Goal: Communication & Community: Answer question/provide support

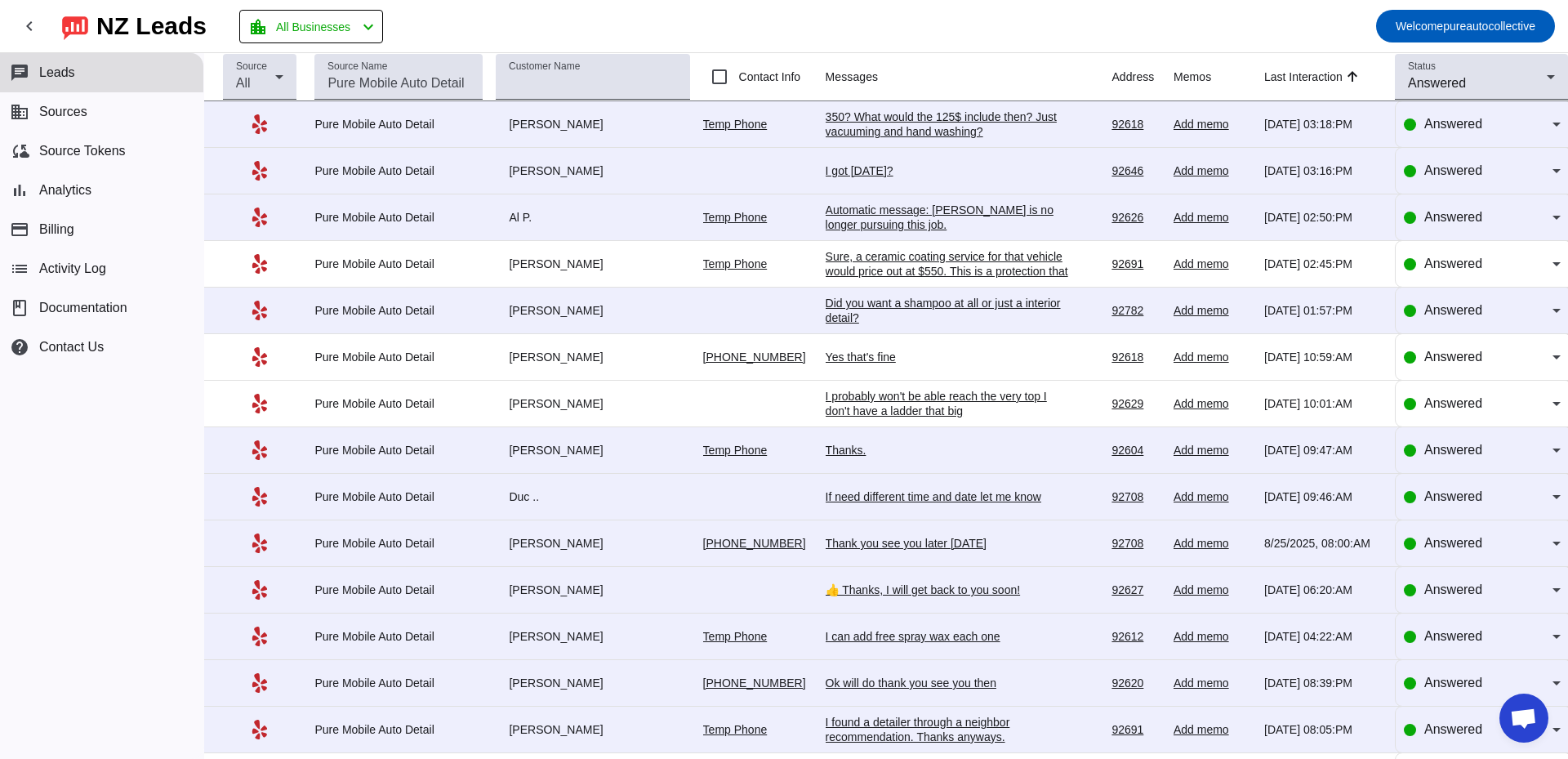
scroll to position [2900, 0]
click at [888, 121] on div "350? What would the 125$ include then? Just vacuuming and hand washing?" at bounding box center [948, 124] width 245 height 29
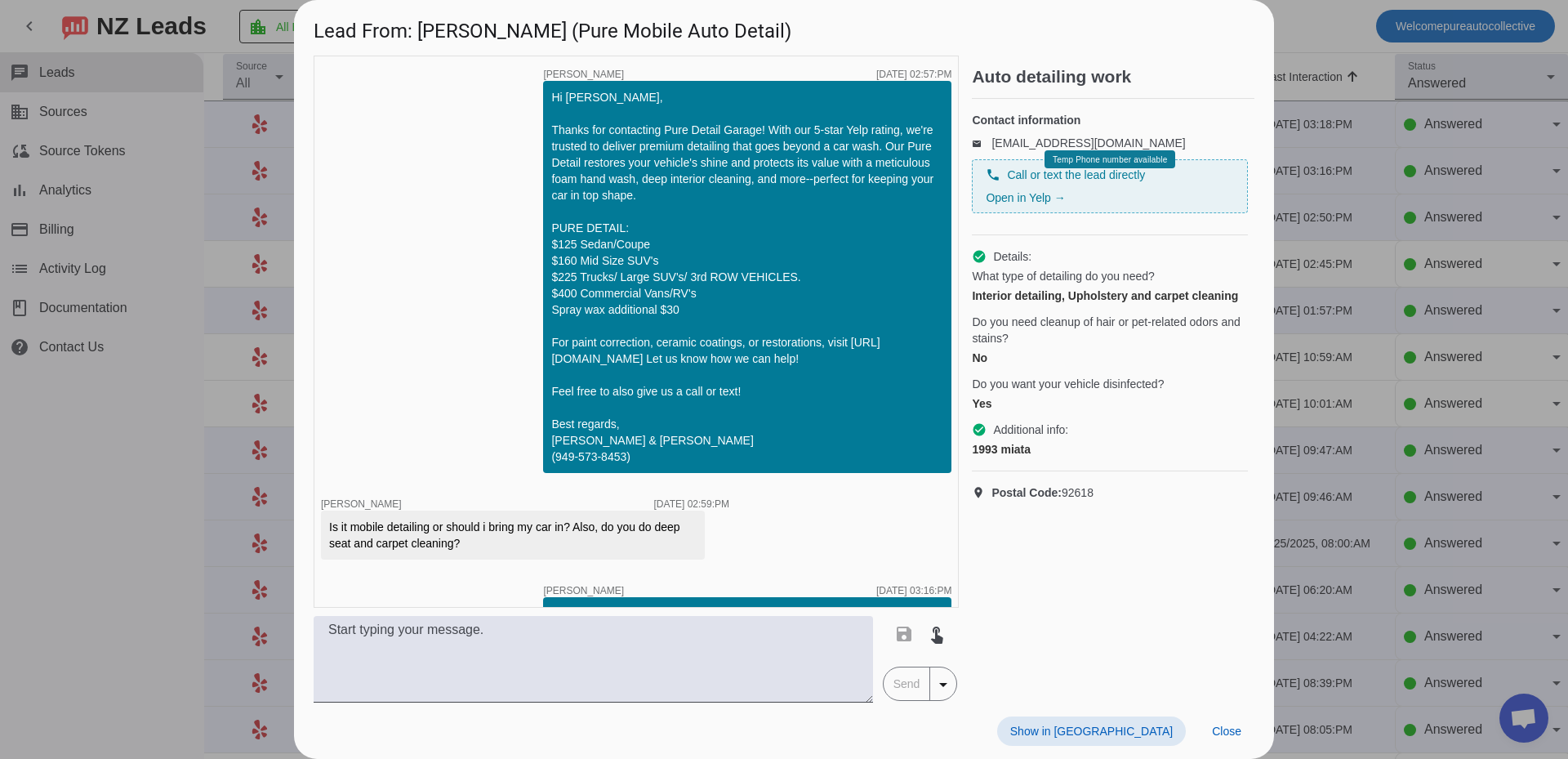
scroll to position [366, 0]
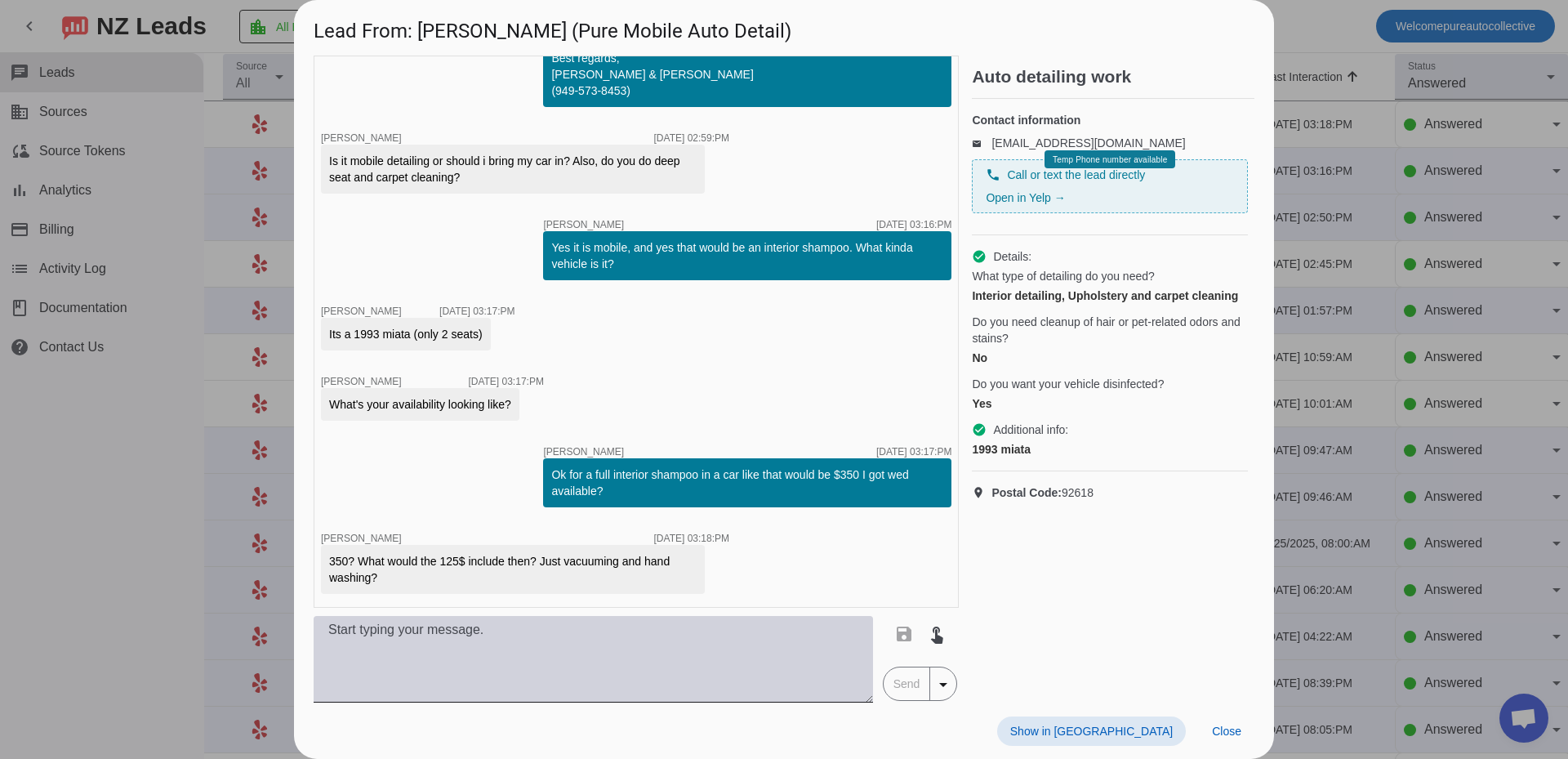
click at [622, 644] on textarea at bounding box center [593, 659] width 559 height 87
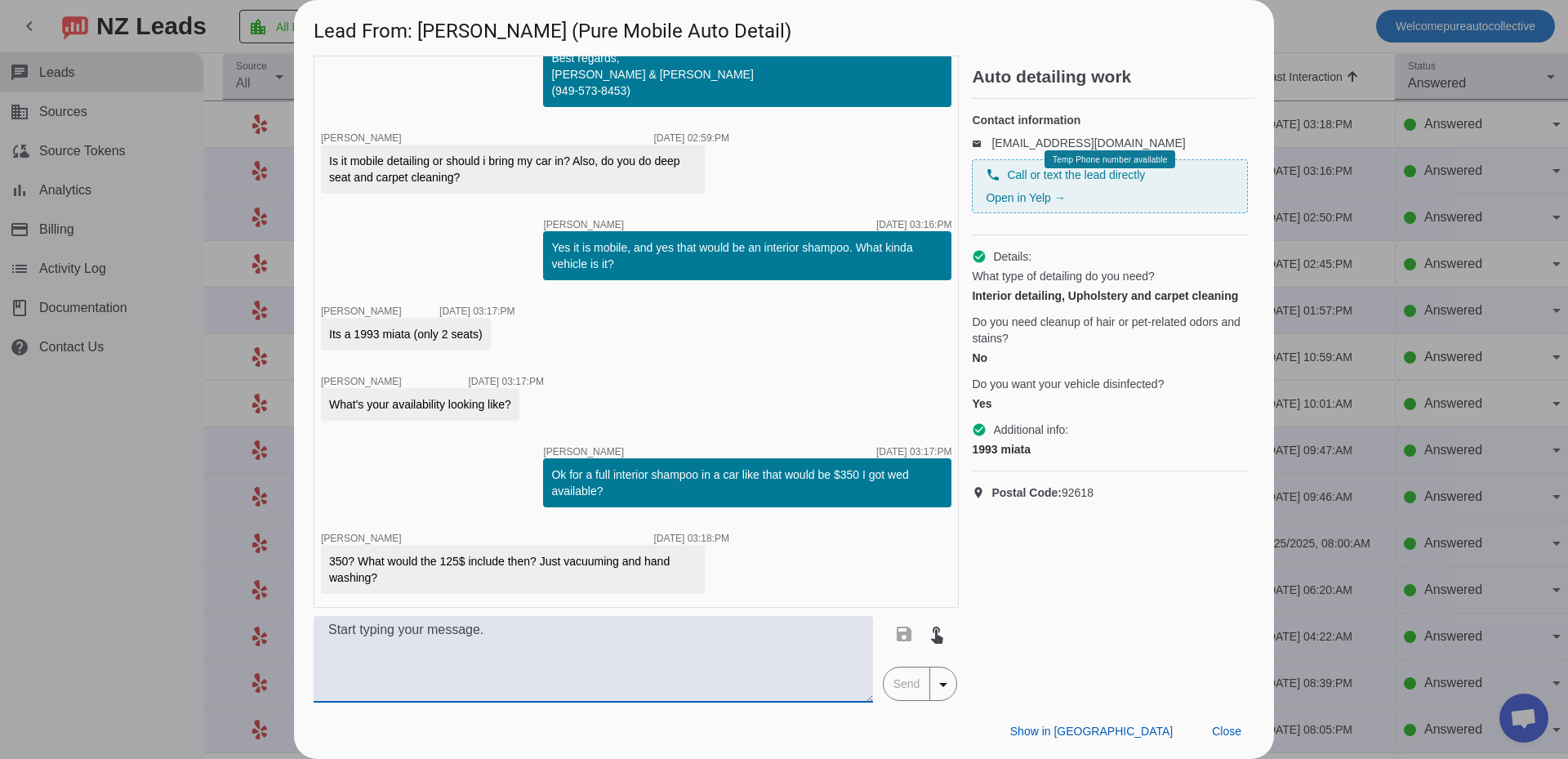
click at [622, 645] on textarea at bounding box center [593, 659] width 559 height 87
click at [940, 645] on span at bounding box center [936, 634] width 40 height 40
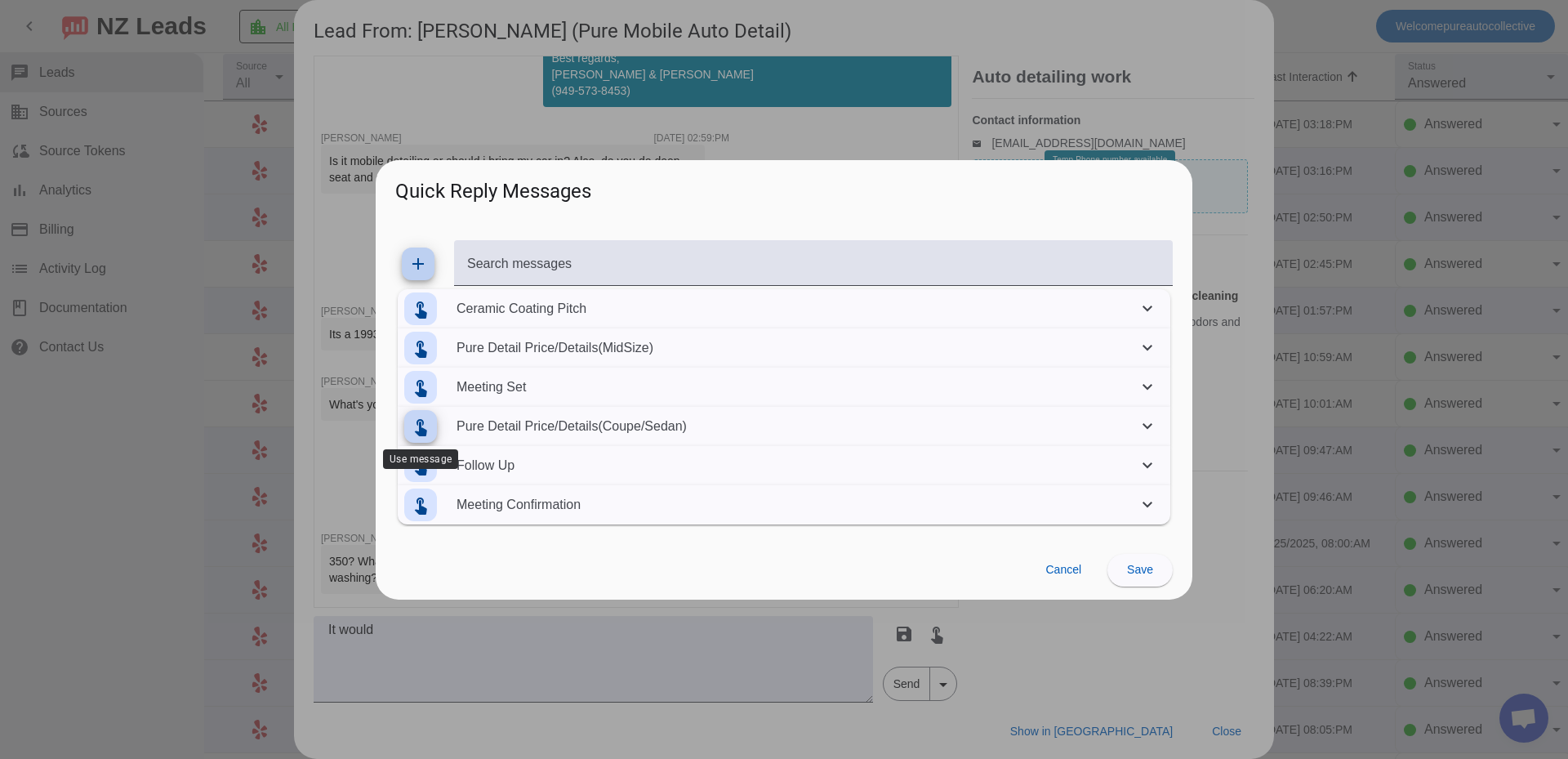
click at [427, 420] on mat-icon "touch_app" at bounding box center [420, 426] width 19 height 19
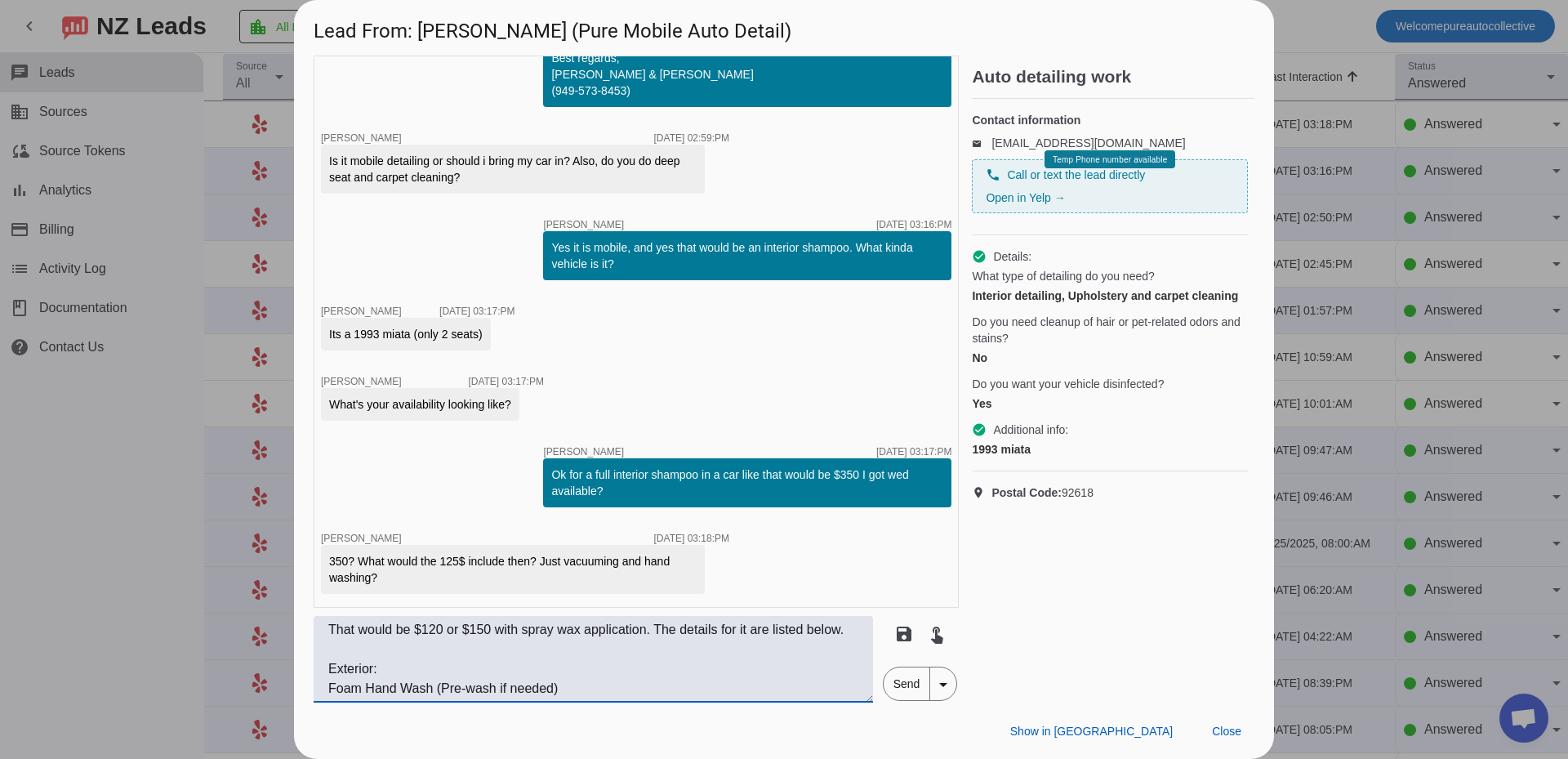
drag, startPoint x: 472, startPoint y: 646, endPoint x: 225, endPoint y: 579, distance: 255.9
click at [227, 579] on div "Lead From: [PERSON_NAME] (Pure Mobile Auto Detail) timer close [PERSON_NAME] [D…" at bounding box center [784, 380] width 1568 height 759
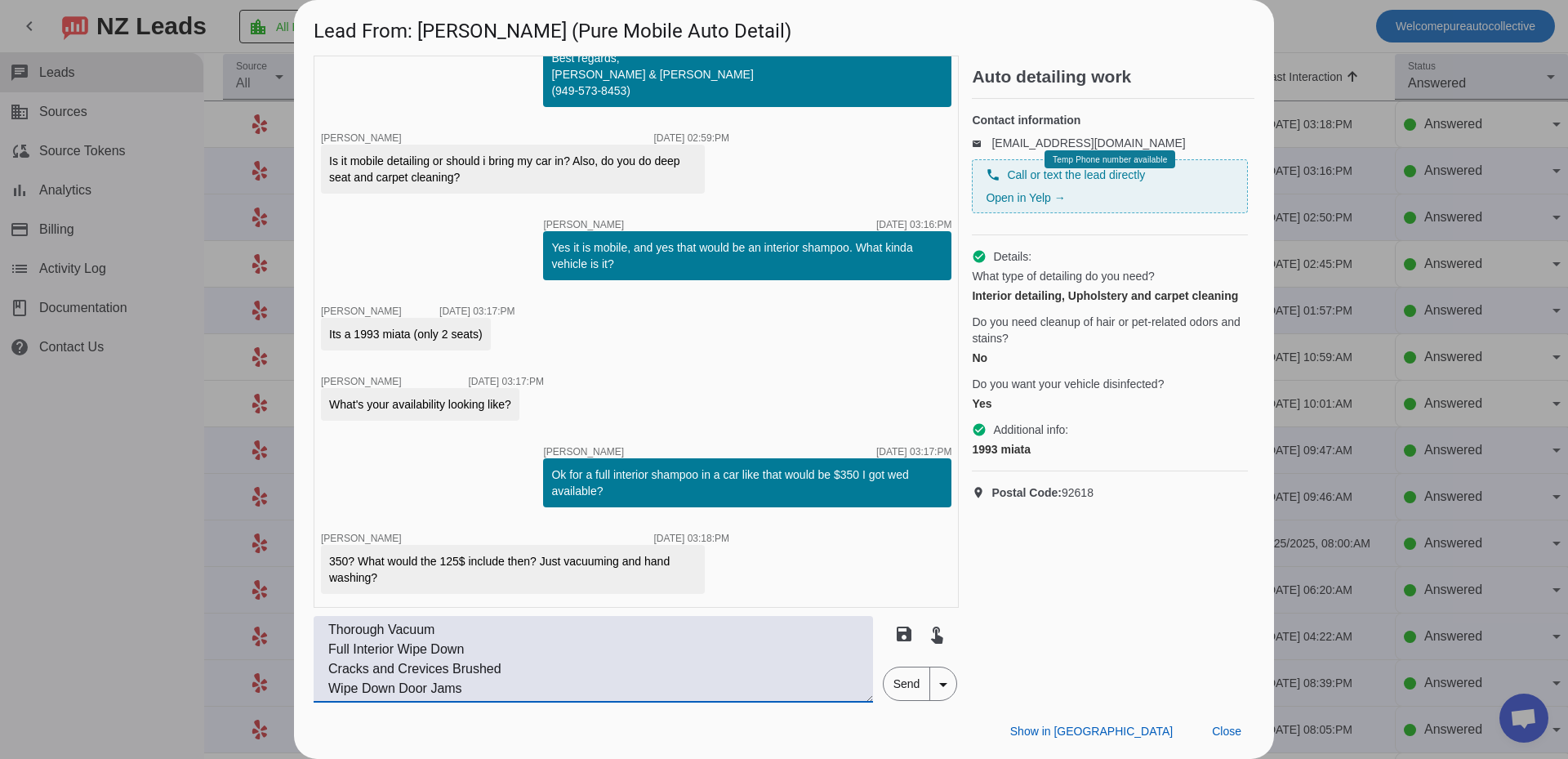
scroll to position [0, 0]
type textarea "Exterior: Foam Hand Wash (Pre-wash if needed) Wheel Clean (barrel, face & tire)…"
click at [899, 688] on span "Send" at bounding box center [906, 683] width 46 height 33
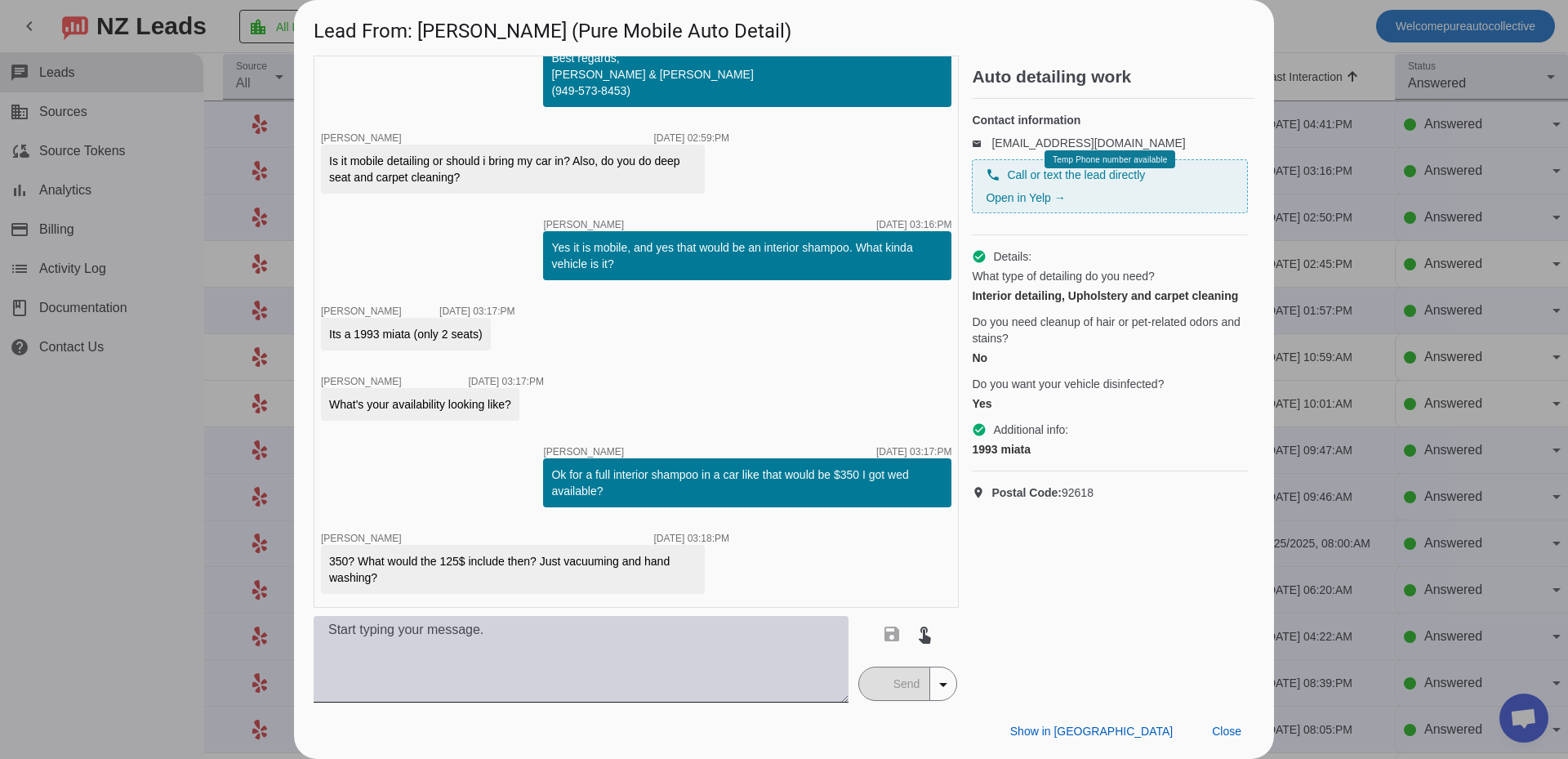
scroll to position [616, 0]
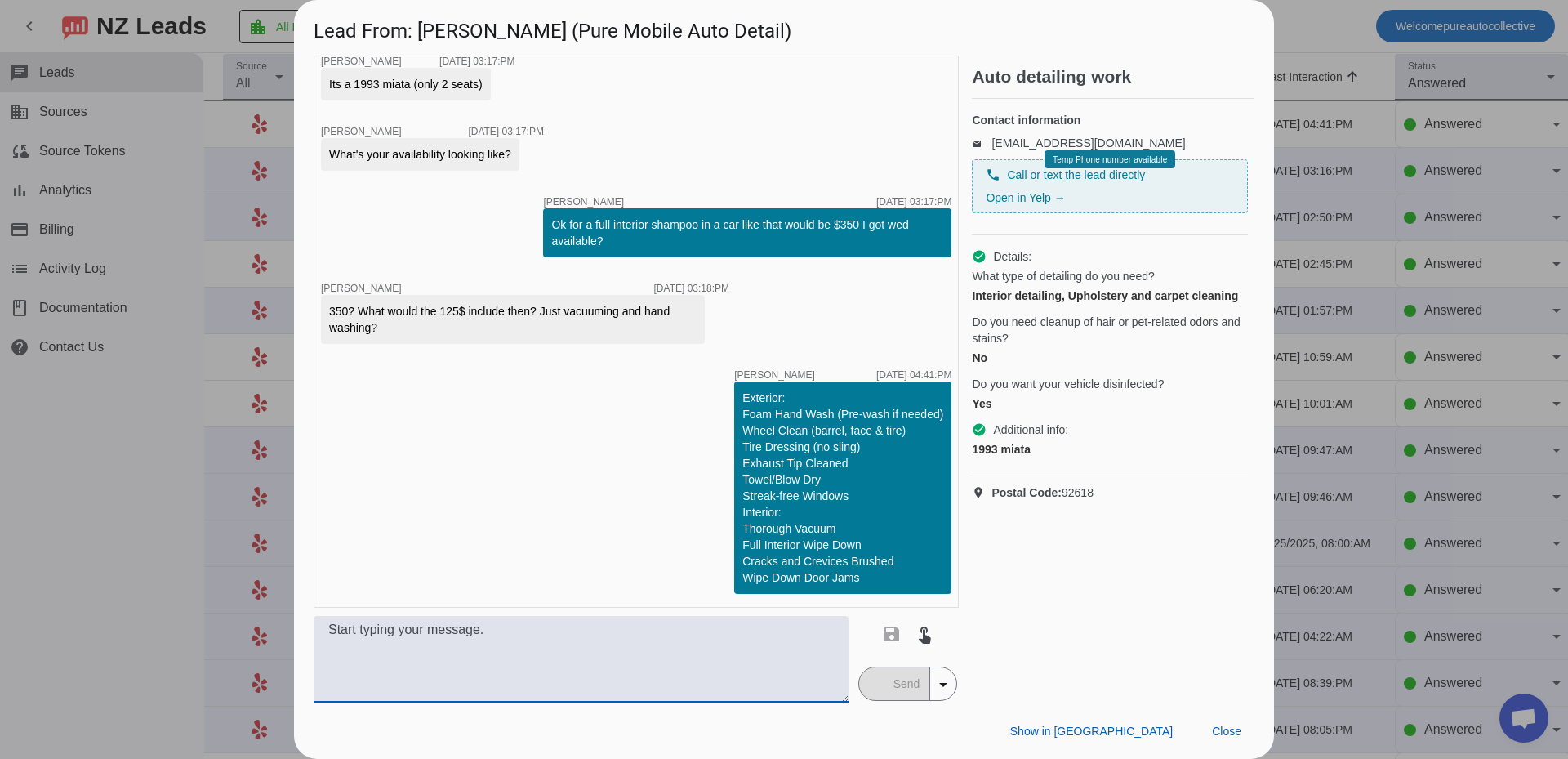
click at [529, 650] on textarea at bounding box center [581, 659] width 535 height 87
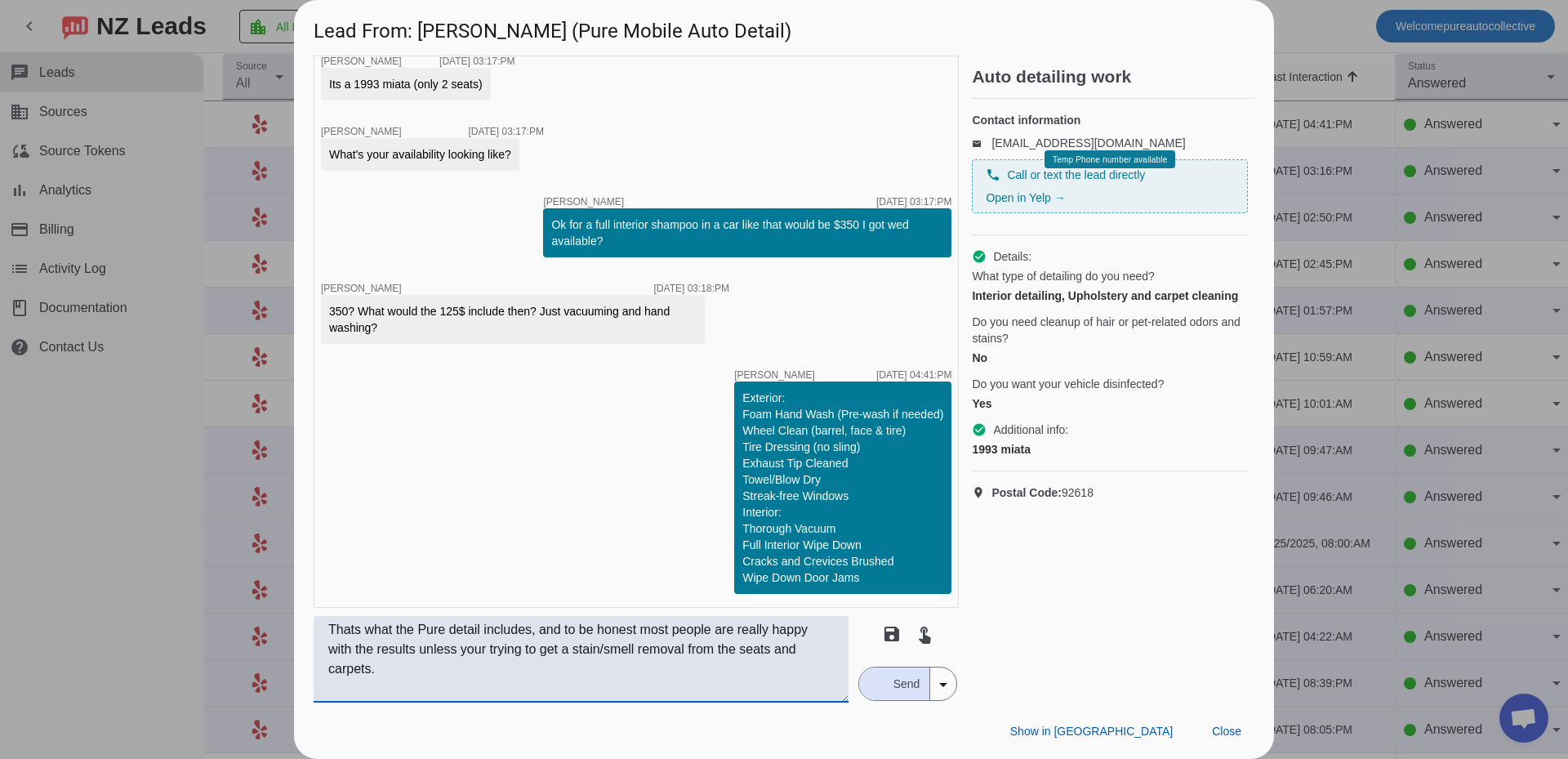
type textarea "Thats what the Pure detail includes, and to be honest most people are really ha…"
click at [884, 684] on span "Send" at bounding box center [906, 683] width 46 height 33
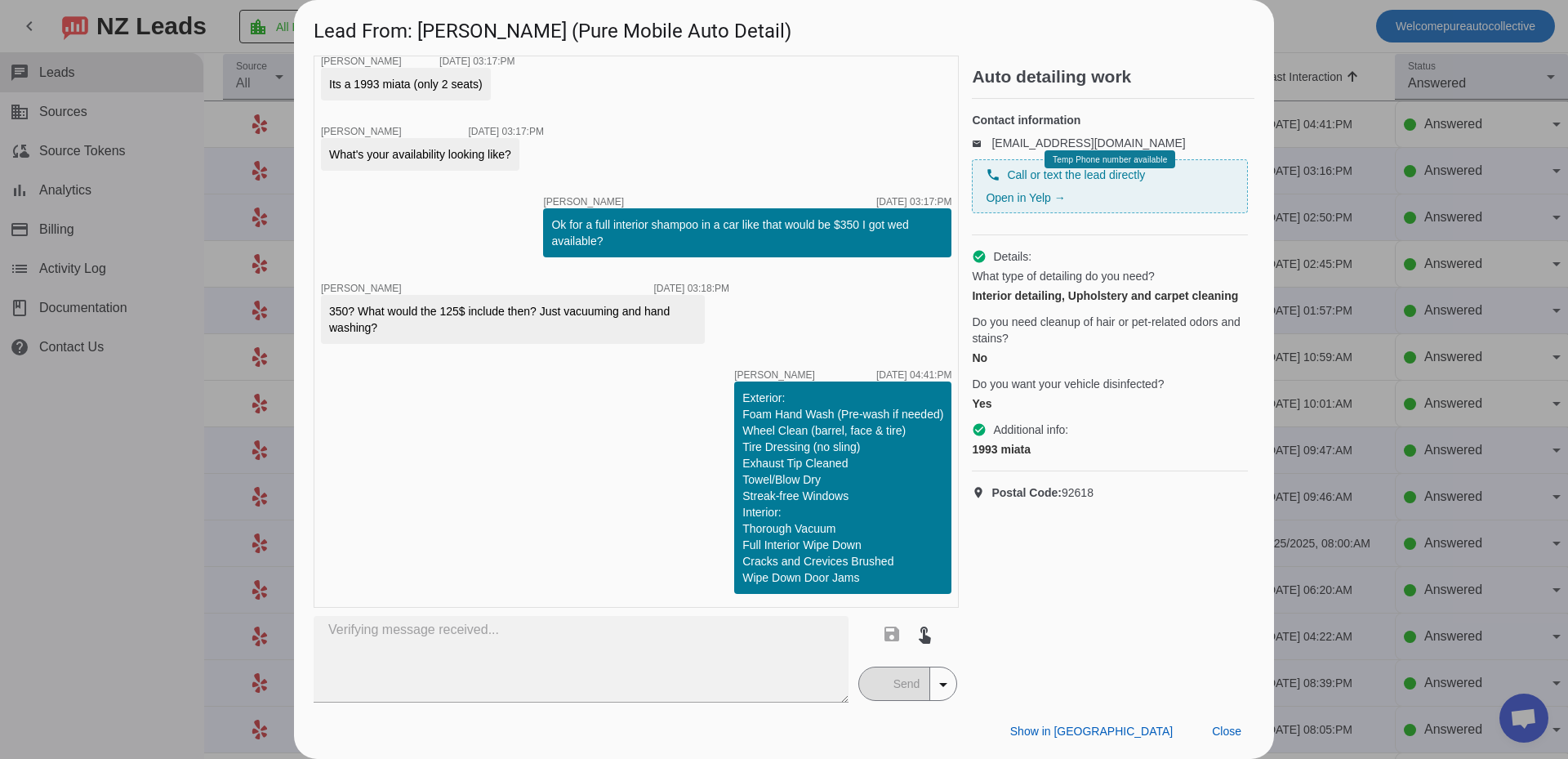
scroll to position [719, 0]
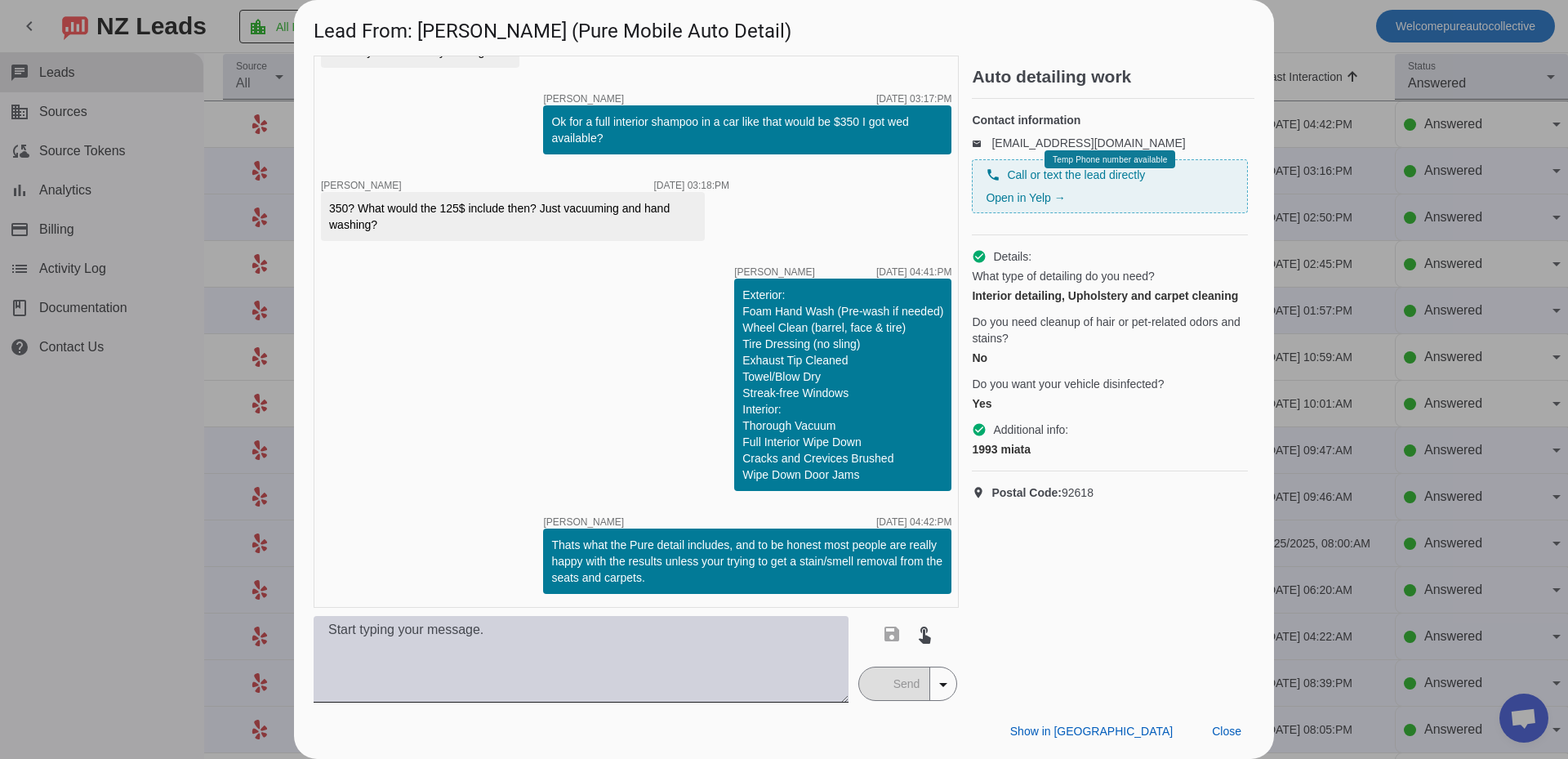
click at [587, 698] on textarea at bounding box center [581, 659] width 535 height 87
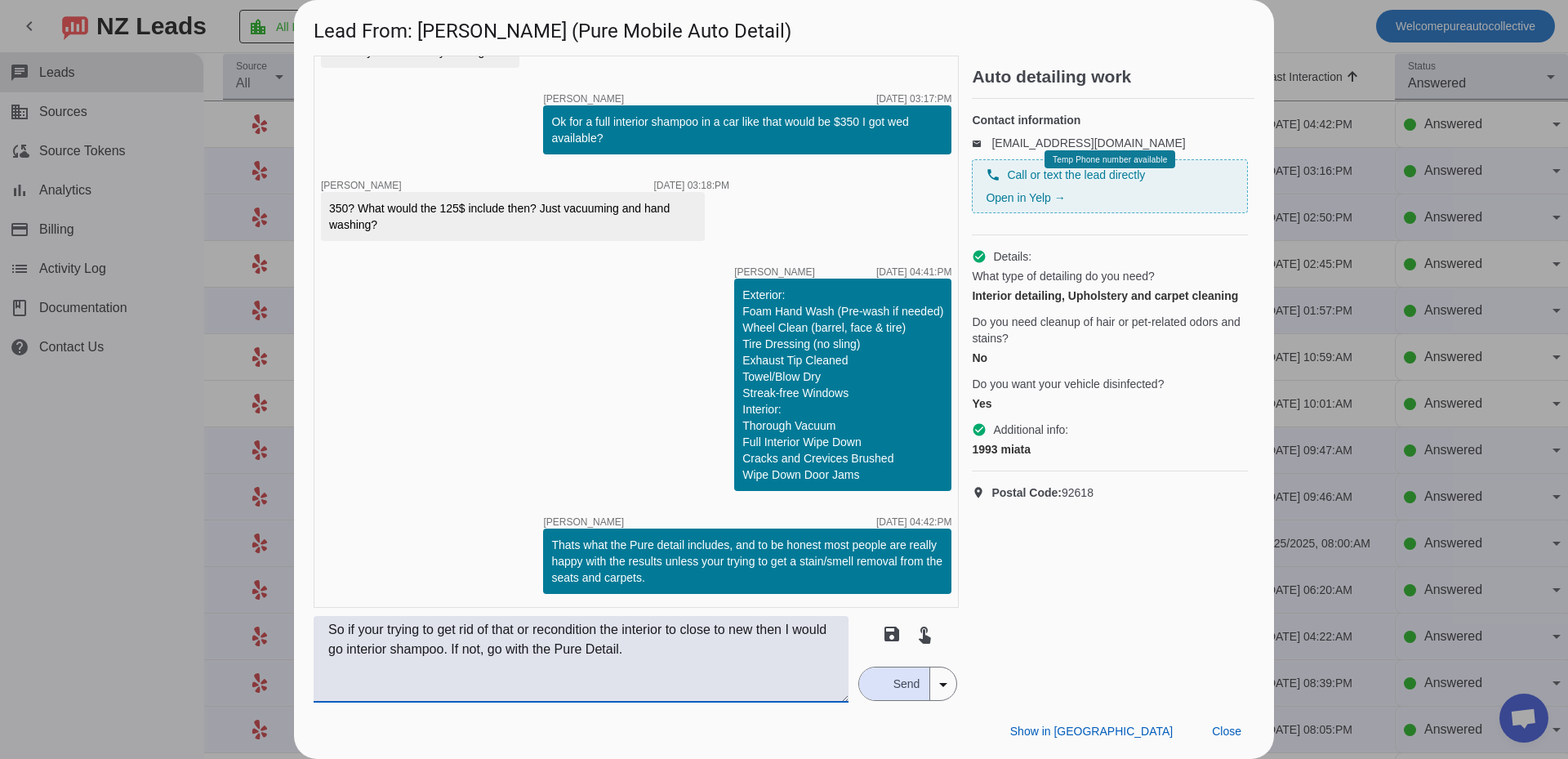
type textarea "So if your trying to get rid of that or recondition the interior to close to ne…"
click at [895, 673] on span "Send" at bounding box center [906, 683] width 46 height 33
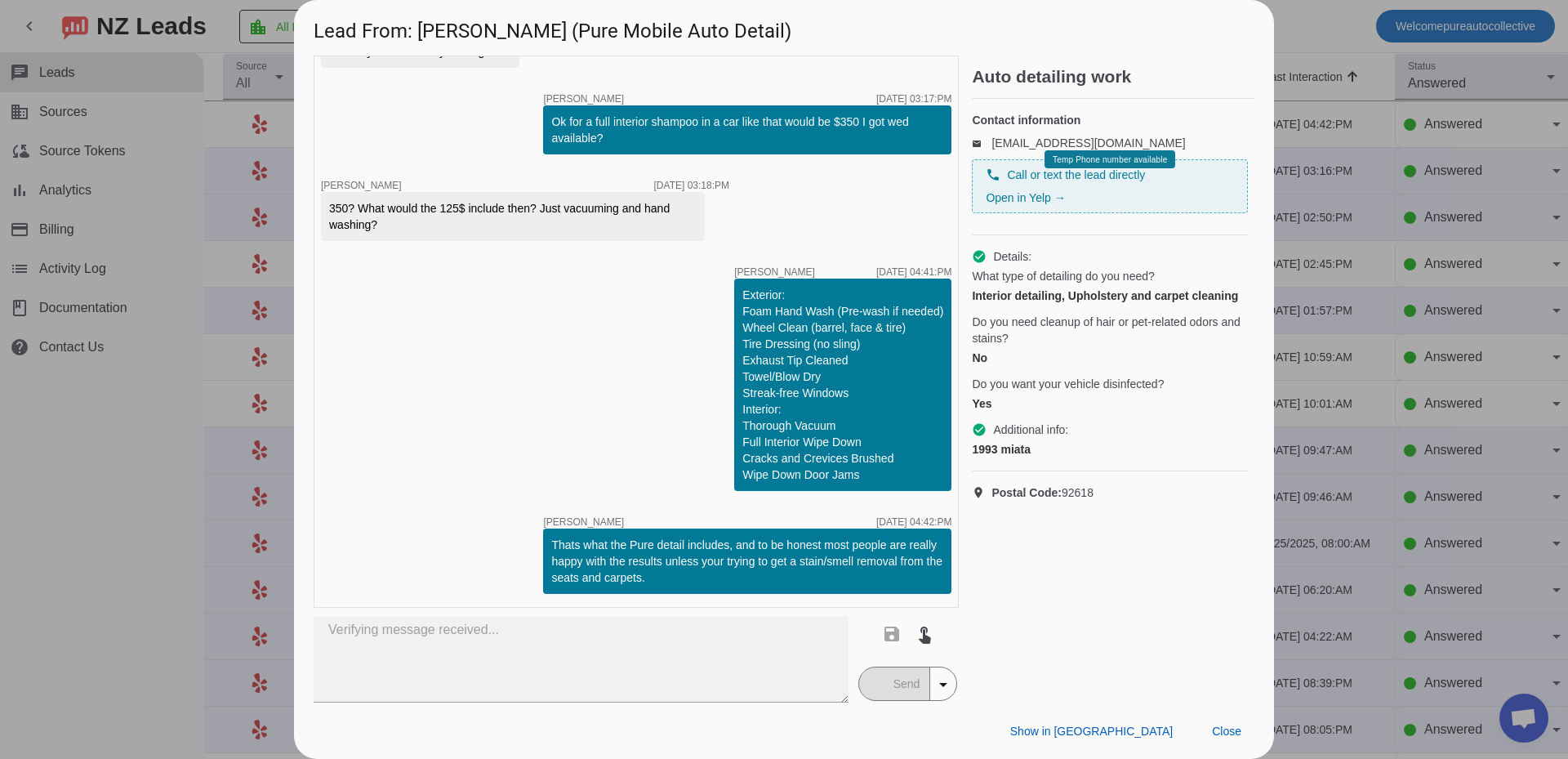
scroll to position [805, 0]
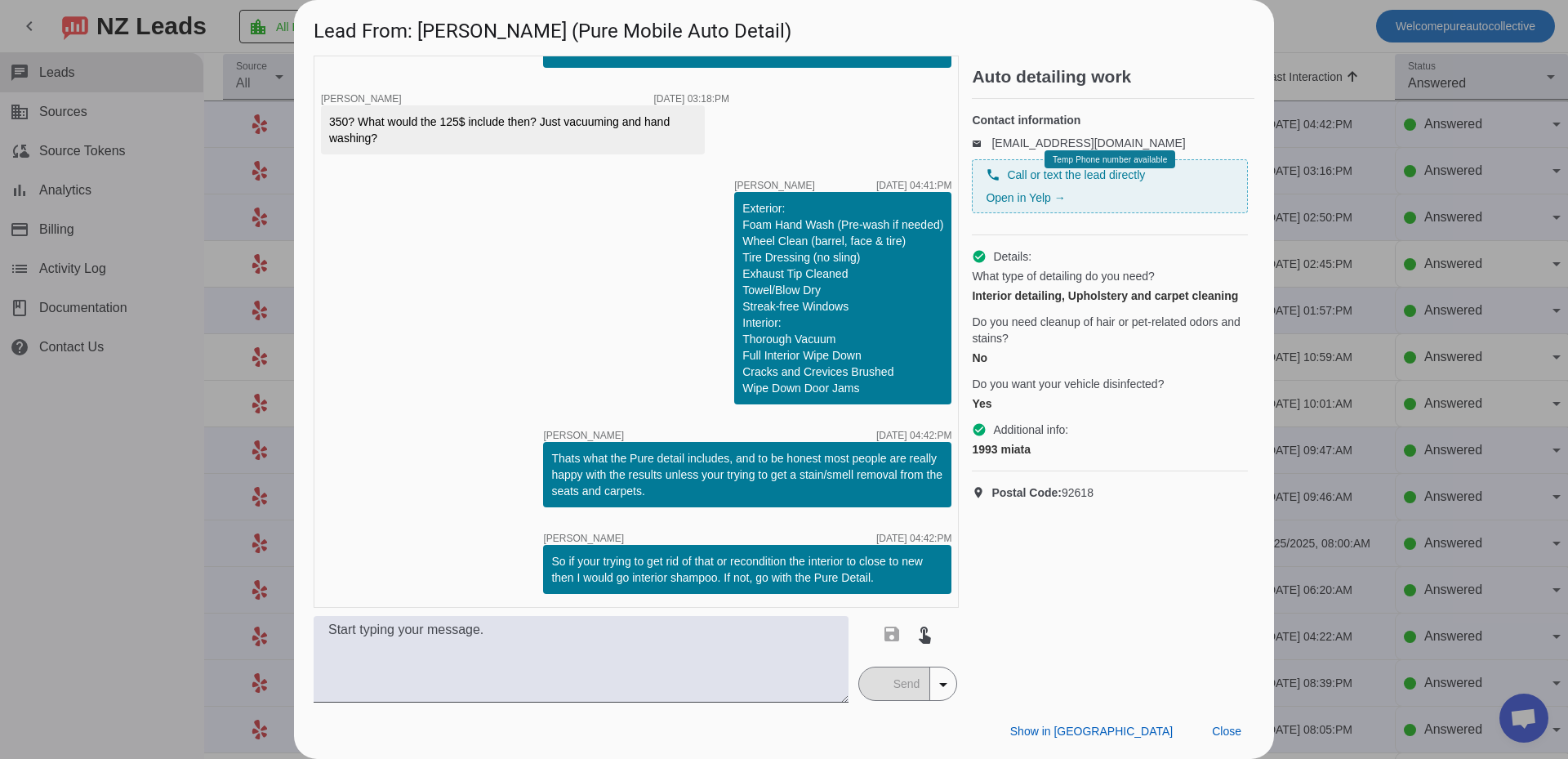
click at [1496, 257] on div at bounding box center [784, 380] width 1568 height 759
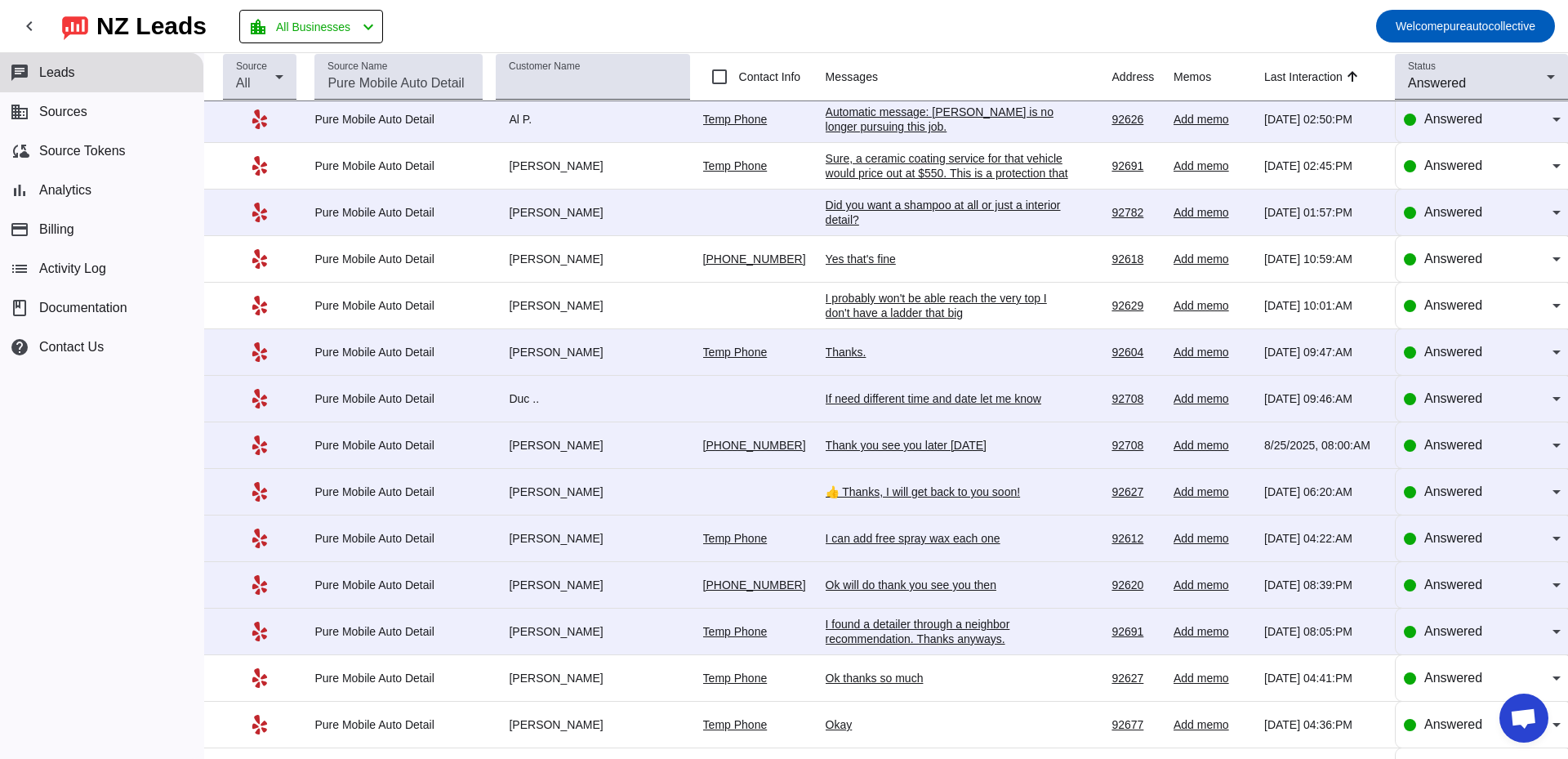
scroll to position [0, 0]
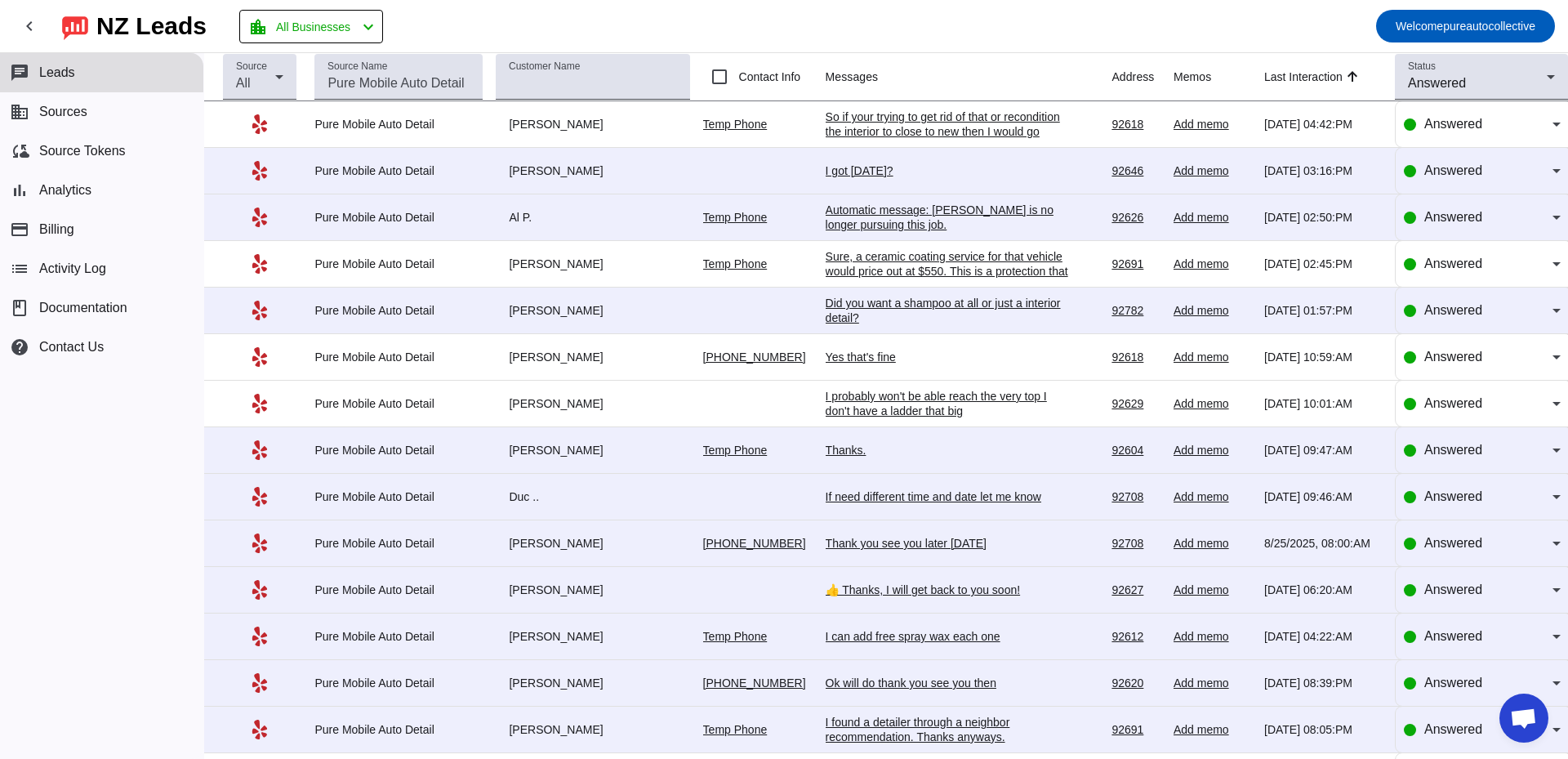
click at [885, 363] on div "Yes that's fine" at bounding box center [948, 357] width 245 height 14
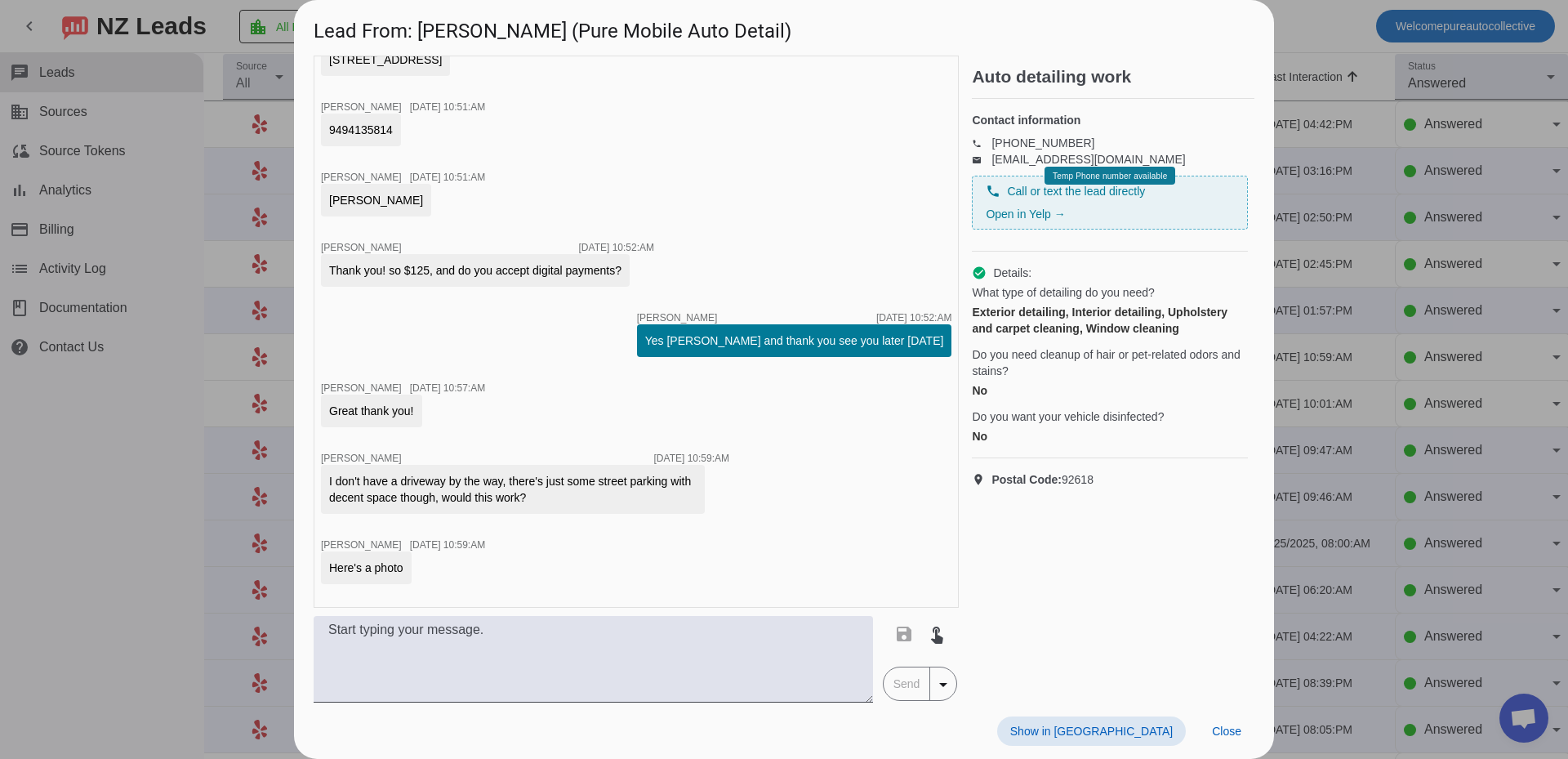
scroll to position [1712, 0]
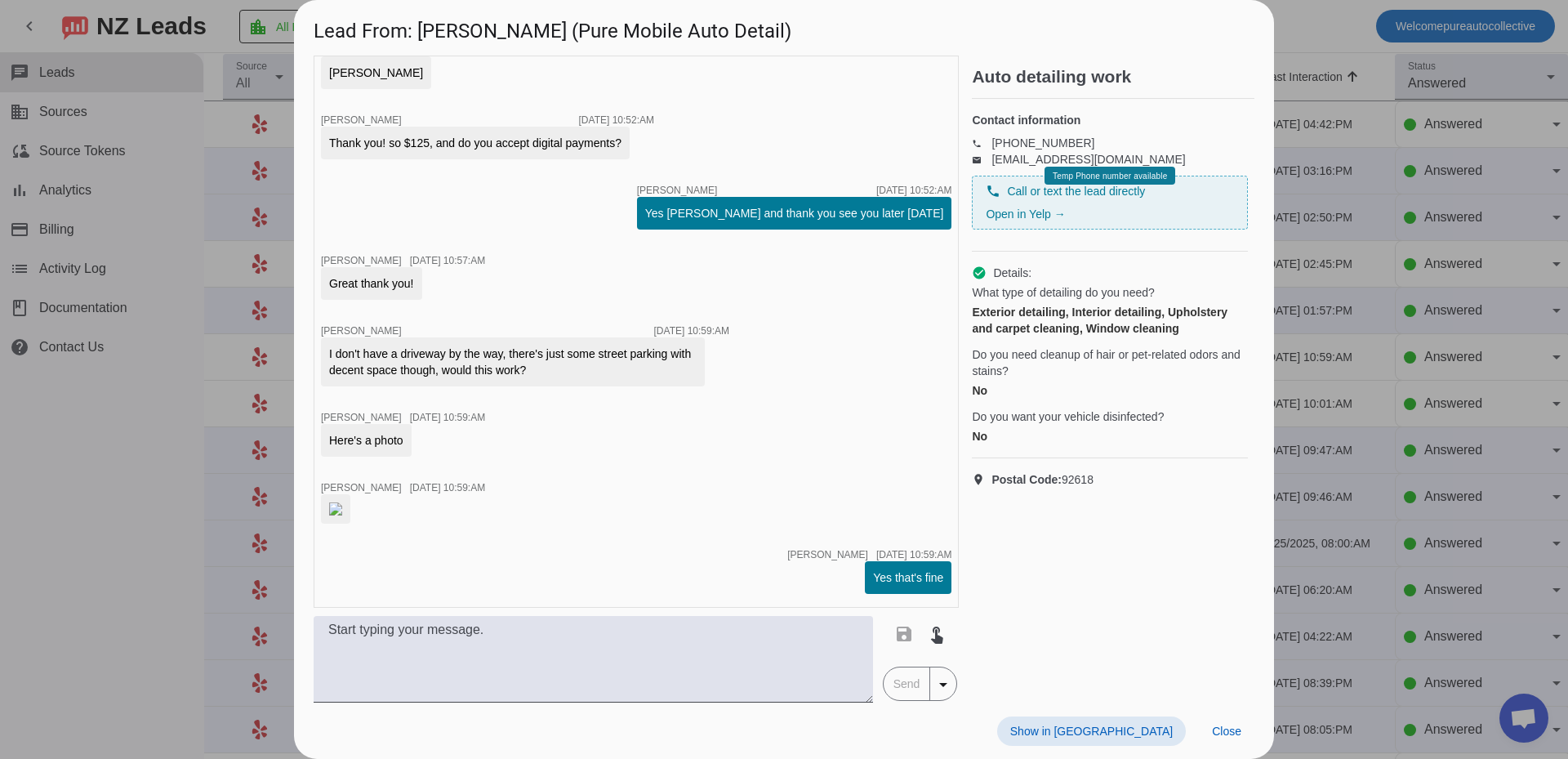
click at [1460, 357] on div at bounding box center [784, 380] width 1568 height 759
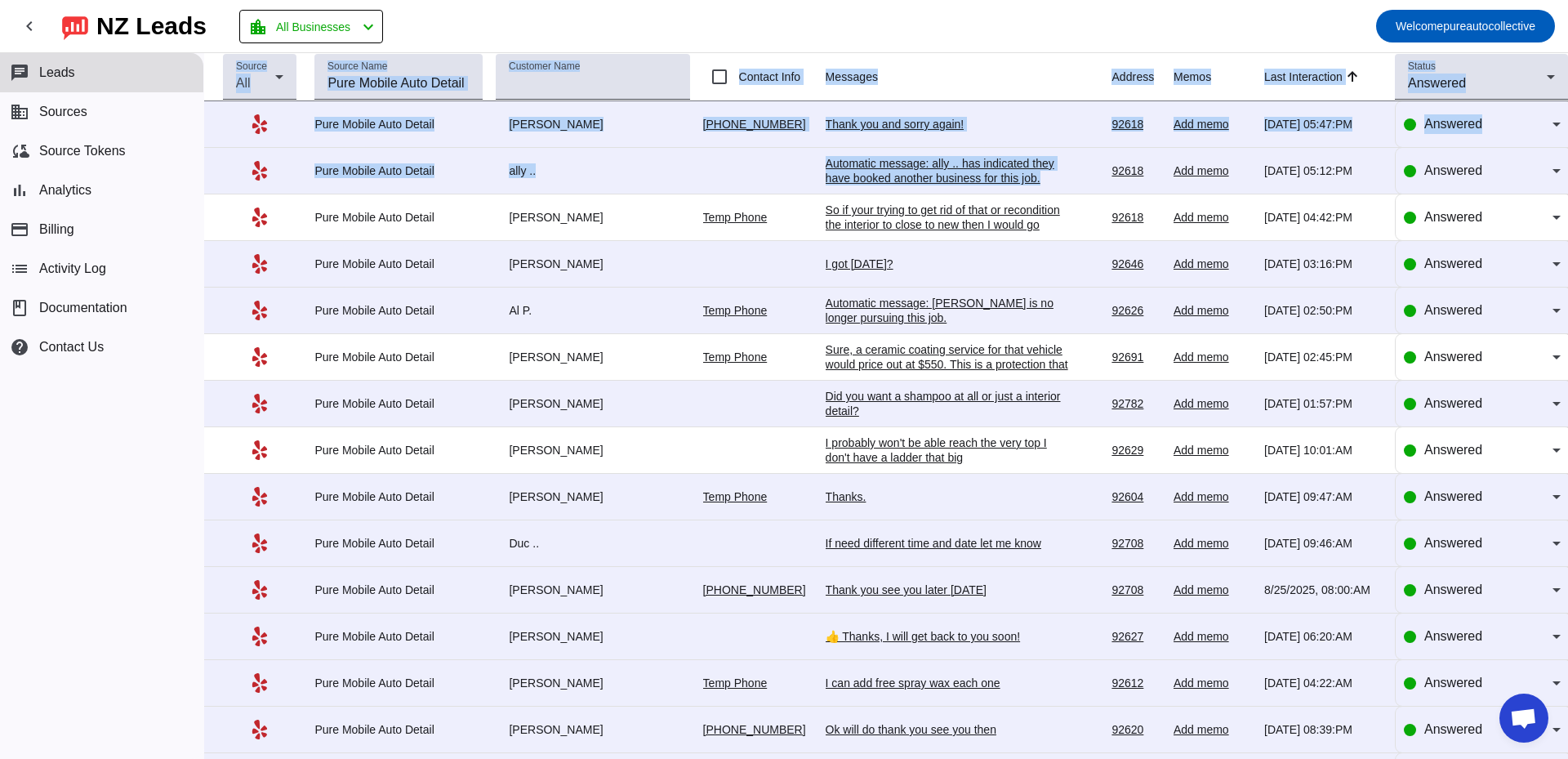
drag, startPoint x: 847, startPoint y: 37, endPoint x: 1030, endPoint y: 176, distance: 229.8
click at [1030, 176] on div "chevron_left [GEOGRAPHIC_DATA] Leads location_city All Businesses chevron_left …" at bounding box center [784, 380] width 1568 height 759
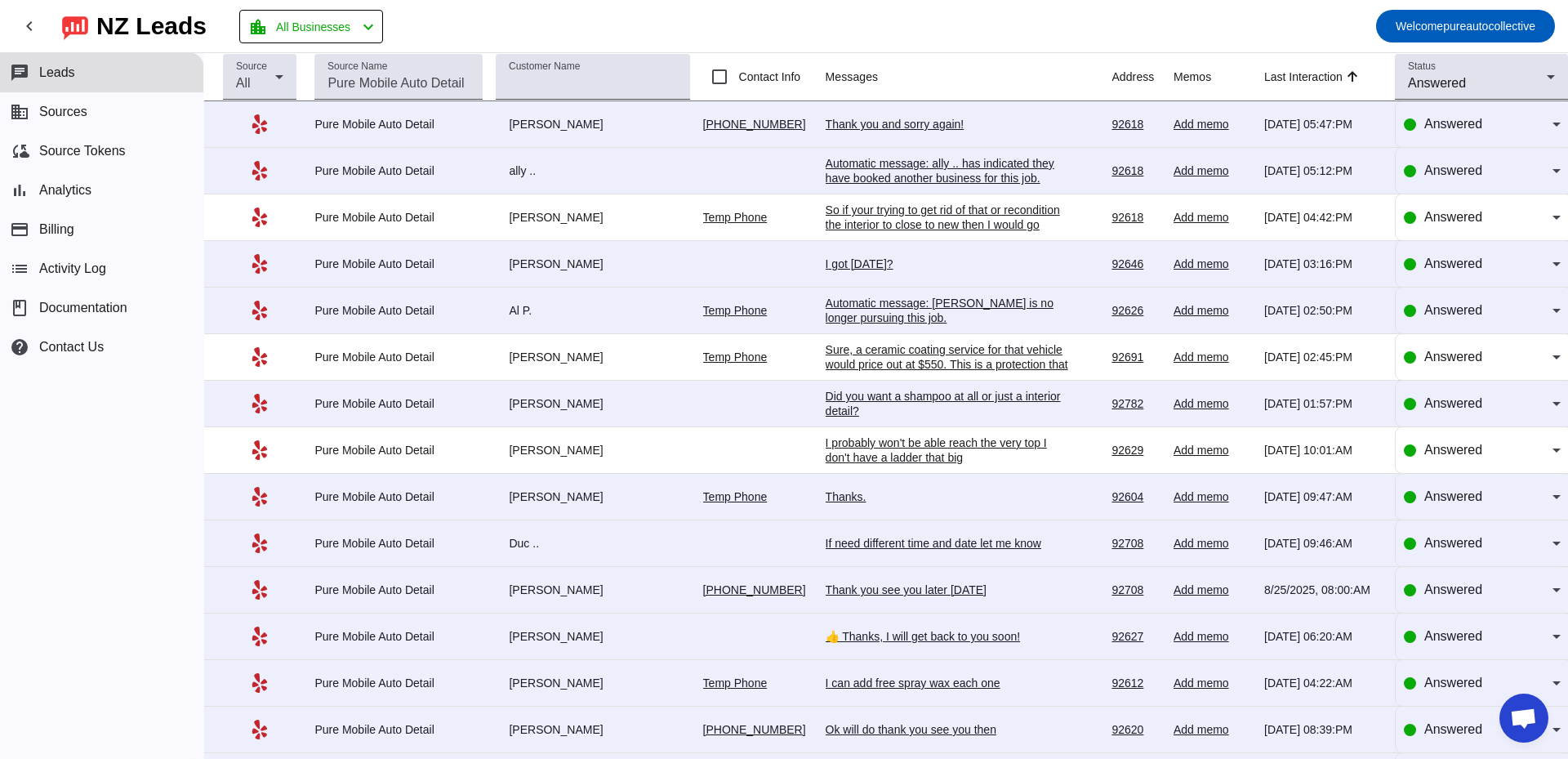
click at [913, 36] on mat-toolbar-row "chevron_left [GEOGRAPHIC_DATA] Leads location_city All Businesses chevron_left …" at bounding box center [784, 26] width 1568 height 52
click at [851, 24] on mat-toolbar-row "chevron_left [GEOGRAPHIC_DATA] Leads location_city All Businesses chevron_left …" at bounding box center [784, 26] width 1568 height 52
drag, startPoint x: 866, startPoint y: 28, endPoint x: 936, endPoint y: 252, distance: 234.7
click at [945, 279] on div "chevron_left [GEOGRAPHIC_DATA] Leads location_city All Businesses chevron_left …" at bounding box center [784, 380] width 1568 height 759
click at [906, 36] on mat-toolbar-row "chevron_left [GEOGRAPHIC_DATA] Leads location_city All Businesses chevron_left …" at bounding box center [784, 26] width 1568 height 52
